Goal: Information Seeking & Learning: Learn about a topic

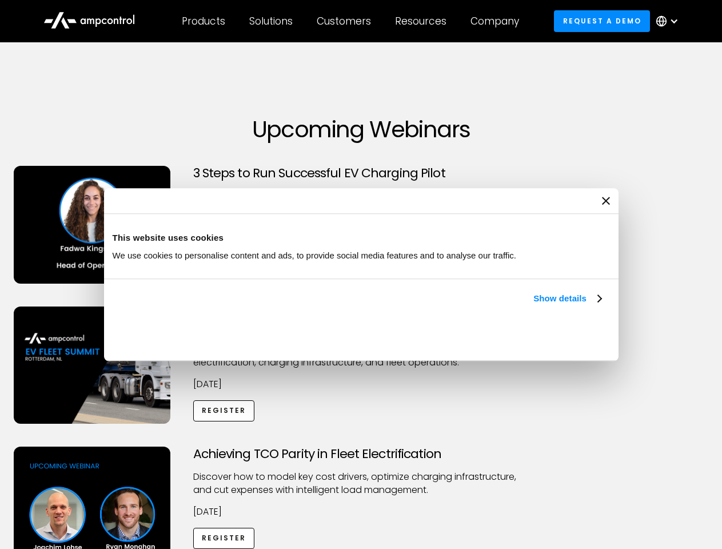
click at [534, 305] on link "Show details" at bounding box center [567, 299] width 67 height 14
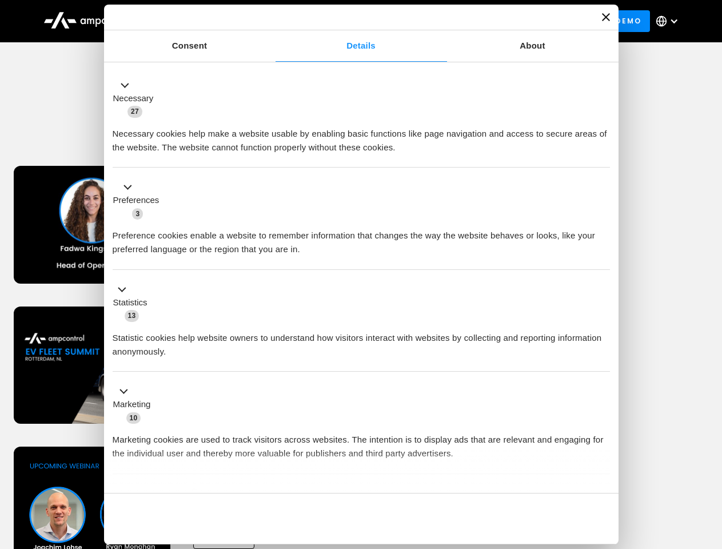
click at [603, 154] on div "Necessary cookies help make a website usable by enabling basic functions like p…" at bounding box center [362, 136] width 498 height 36
click at [710, 461] on div "Achieving TCO Parity in Fleet Electrification Discover how to model key cost dr…" at bounding box center [361, 537] width 718 height 180
click at [352, 21] on div "Customers" at bounding box center [344, 21] width 54 height 13
click at [203, 21] on div "Products" at bounding box center [203, 21] width 43 height 13
click at [272, 21] on div "Solutions" at bounding box center [270, 21] width 43 height 13
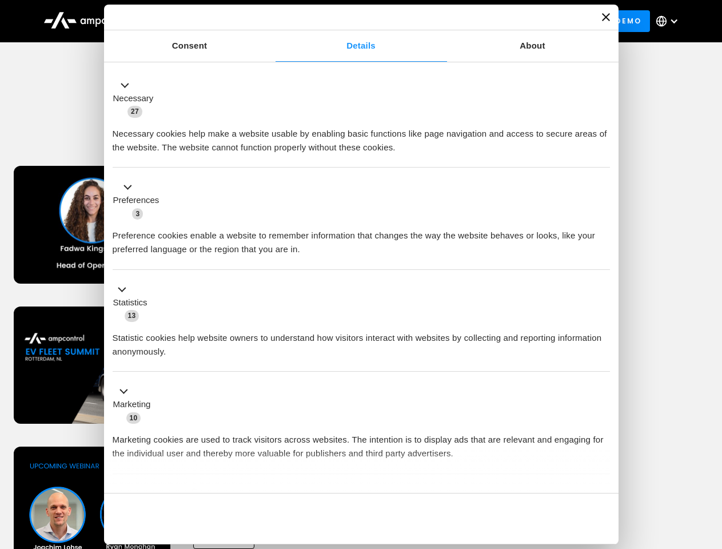
click at [346, 21] on div "Customers" at bounding box center [344, 21] width 54 height 13
click at [423, 21] on div "Resources" at bounding box center [420, 21] width 51 height 13
click at [499, 21] on div "Company" at bounding box center [495, 21] width 49 height 13
click at [670, 21] on div at bounding box center [674, 21] width 9 height 9
